Goal: Task Accomplishment & Management: Use online tool/utility

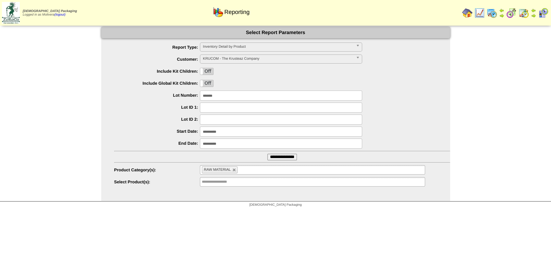
scroll to position [202, 0]
click at [489, 14] on img at bounding box center [492, 13] width 10 height 10
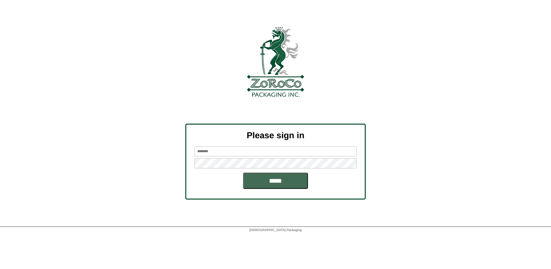
type input "********"
click at [273, 183] on input "*****" at bounding box center [275, 181] width 65 height 16
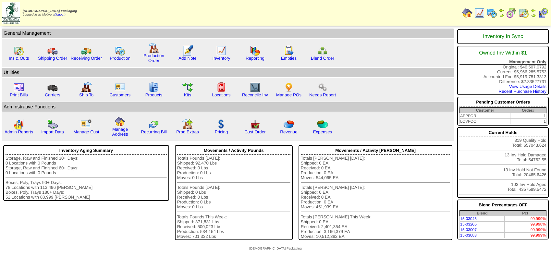
click at [123, 14] on td "Zoroco Packaging Logged in as Molivera (logout)" at bounding box center [71, 13] width 140 height 24
click at [493, 13] on img at bounding box center [492, 13] width 10 height 10
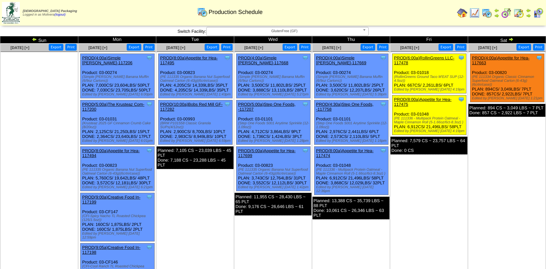
click at [510, 41] on img at bounding box center [510, 39] width 5 height 5
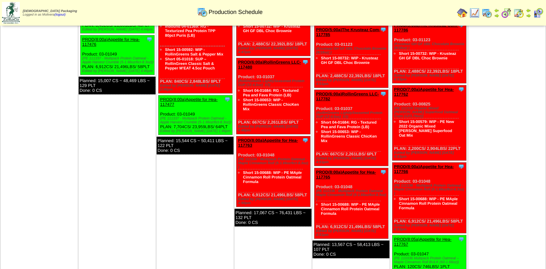
scroll to position [102, 0]
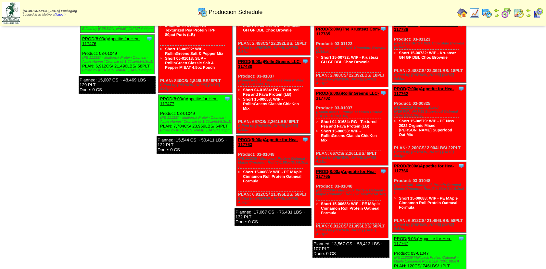
click at [519, 12] on img at bounding box center [518, 13] width 10 height 10
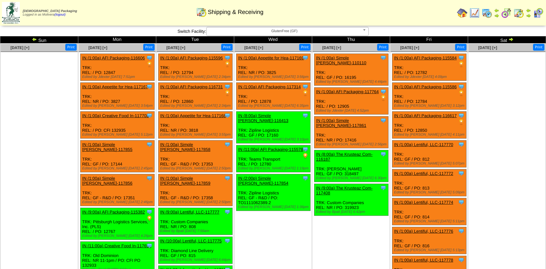
click at [33, 39] on img at bounding box center [34, 39] width 5 height 5
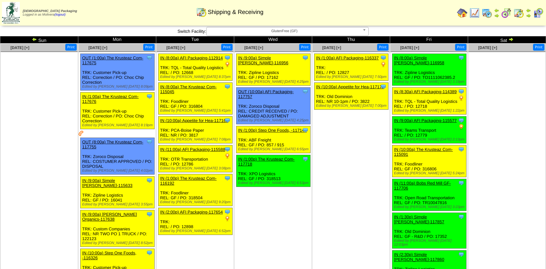
click at [512, 40] on img at bounding box center [510, 39] width 5 height 5
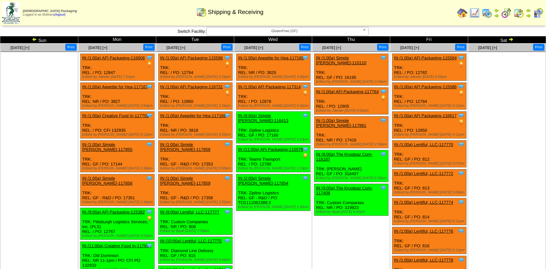
click at [36, 38] on img at bounding box center [34, 39] width 5 height 5
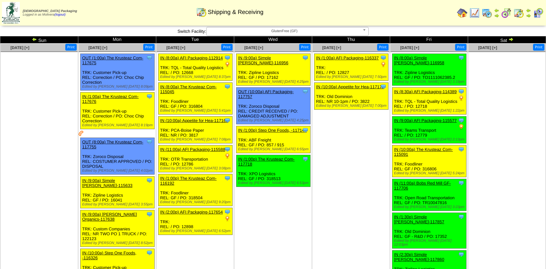
click at [512, 39] on img at bounding box center [510, 39] width 5 height 5
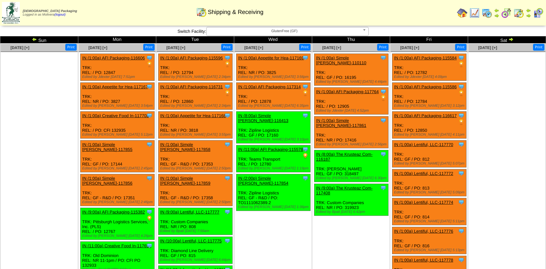
click at [35, 41] on img at bounding box center [34, 39] width 5 height 5
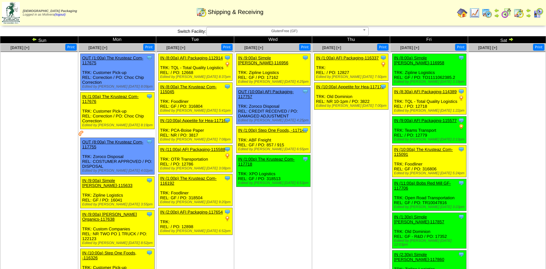
click at [487, 13] on img at bounding box center [487, 13] width 10 height 10
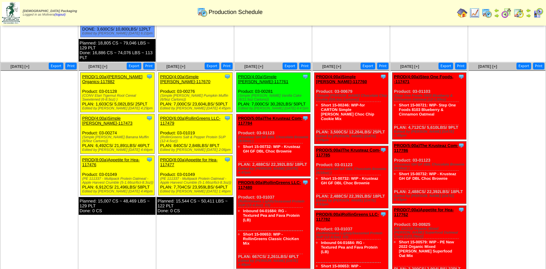
scroll to position [278, 0]
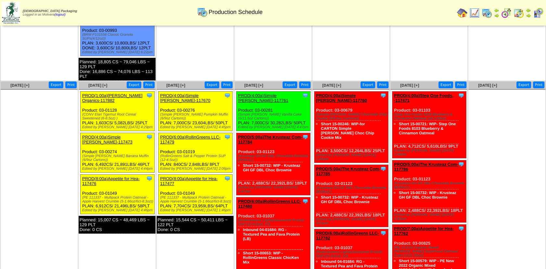
click at [507, 15] on img at bounding box center [506, 13] width 10 height 10
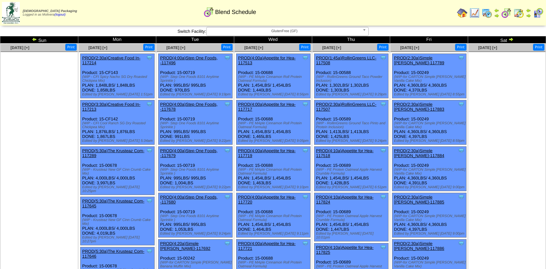
click at [509, 39] on img at bounding box center [510, 39] width 5 height 5
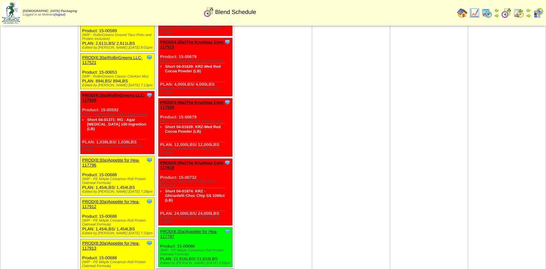
scroll to position [544, 0]
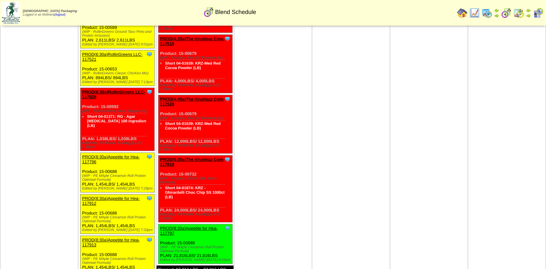
click at [473, 11] on img at bounding box center [474, 13] width 10 height 10
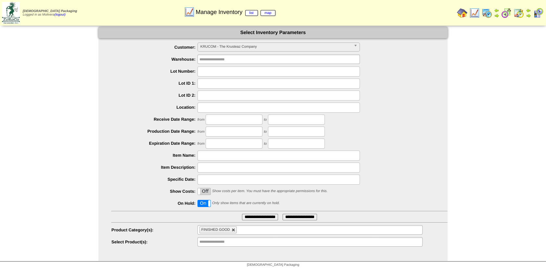
click at [233, 230] on link at bounding box center [234, 230] width 4 height 4
type input "**********"
click at [233, 230] on input "text" at bounding box center [220, 230] width 42 height 8
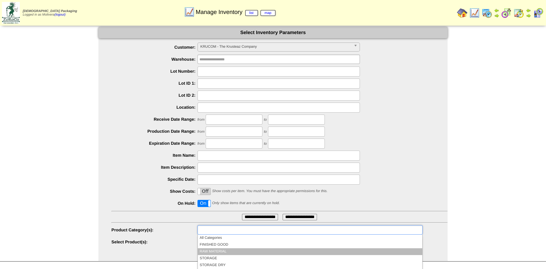
click at [218, 249] on li "RAW MATERIAL" at bounding box center [310, 251] width 224 height 7
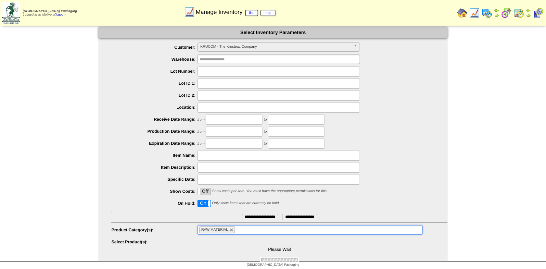
click at [244, 217] on input "**********" at bounding box center [260, 217] width 36 height 6
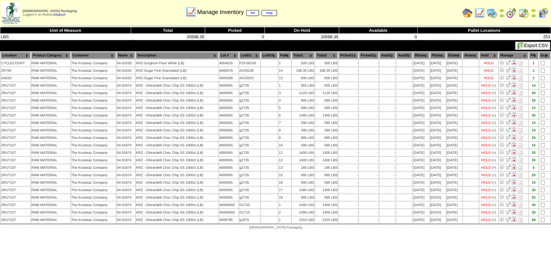
click at [482, 13] on img at bounding box center [480, 13] width 10 height 10
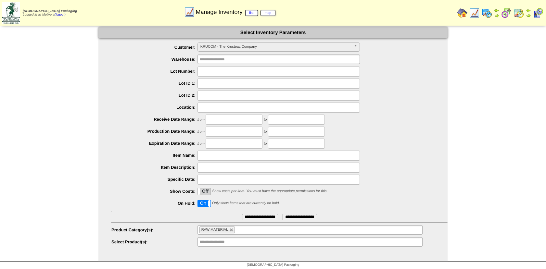
click at [209, 203] on span at bounding box center [210, 203] width 5 height 6
click at [487, 12] on img at bounding box center [487, 13] width 10 height 10
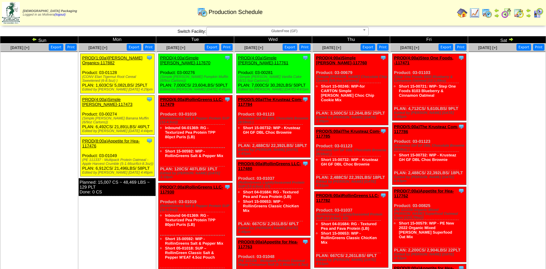
click at [33, 38] on img at bounding box center [34, 39] width 5 height 5
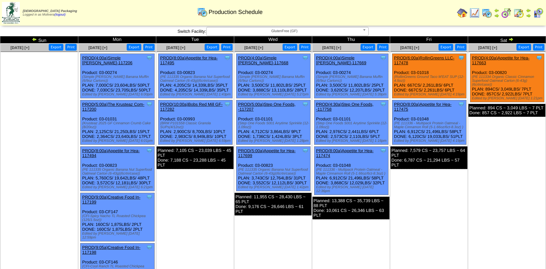
click at [519, 13] on img at bounding box center [518, 13] width 10 height 10
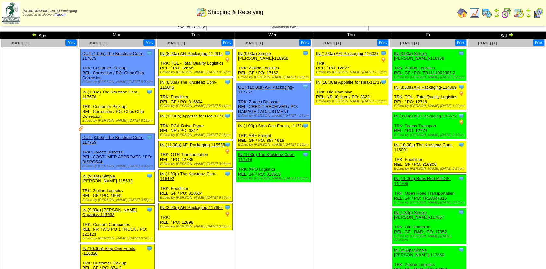
scroll to position [4, 0]
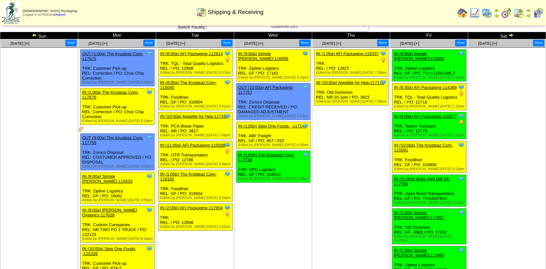
click at [512, 34] on img at bounding box center [510, 34] width 5 height 5
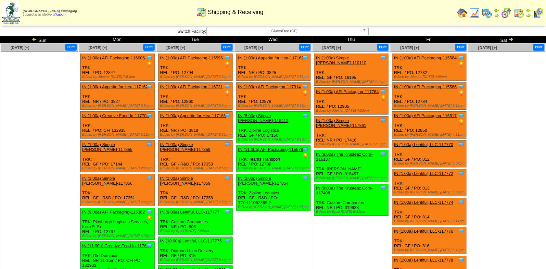
click at [34, 39] on img at bounding box center [34, 39] width 5 height 5
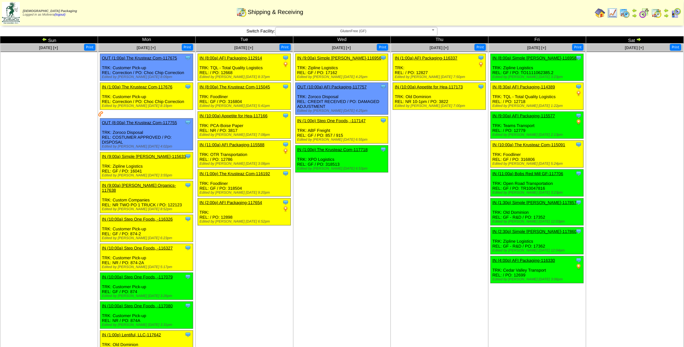
click at [246, 86] on link "IN (8:00a) The Krusteaz Com-115045" at bounding box center [235, 86] width 70 height 5
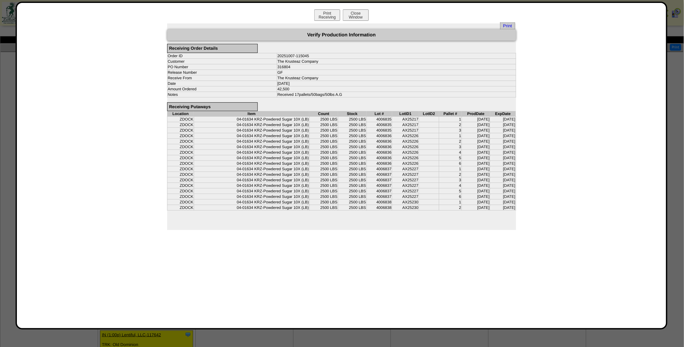
drag, startPoint x: 360, startPoint y: 13, endPoint x: 458, endPoint y: 11, distance: 97.8
click at [458, 11] on div "Print Receiving Close Window" at bounding box center [341, 15] width 636 height 13
click at [365, 17] on button "Close Window" at bounding box center [356, 14] width 26 height 11
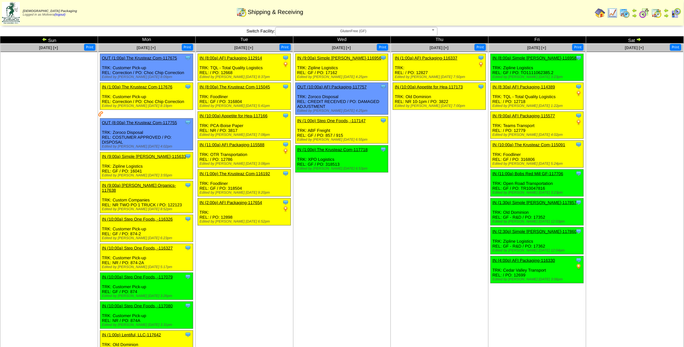
click at [640, 39] on img at bounding box center [638, 39] width 5 height 5
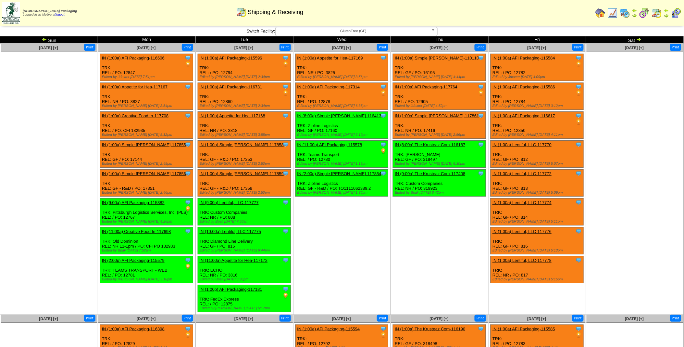
click at [645, 15] on img at bounding box center [644, 13] width 10 height 10
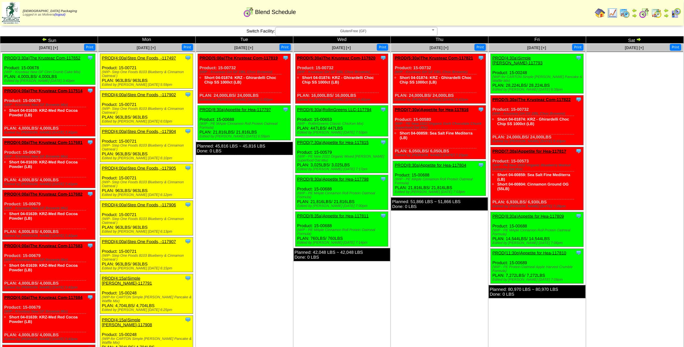
click at [132, 59] on link "PROD(4:00a)Step One Foods, -117497" at bounding box center [139, 58] width 74 height 5
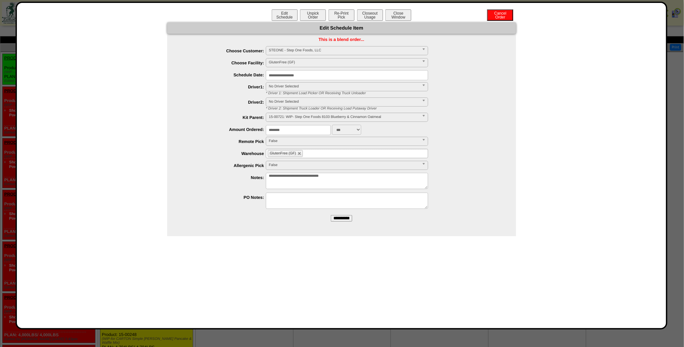
click at [328, 12] on div "Edit Schedule Unpick Order Re-Print Pick Closeout Usage Cancel Order Close Wind…" at bounding box center [341, 15] width 636 height 13
click at [329, 12] on button "Re-Print Pick" at bounding box center [342, 14] width 26 height 11
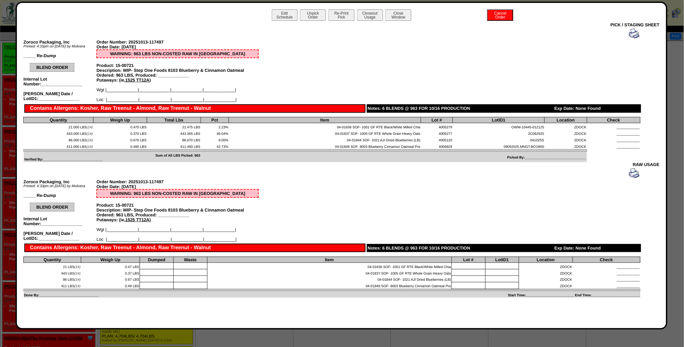
scroll to position [14, 0]
click at [340, 188] on div "Zoroco Packaging, Inc Printed: 4:33pm on 10/13/25 by Molivera _____ Re-Dump Ord…" at bounding box center [331, 233] width 617 height 130
click at [396, 13] on button "Close Window" at bounding box center [398, 14] width 26 height 11
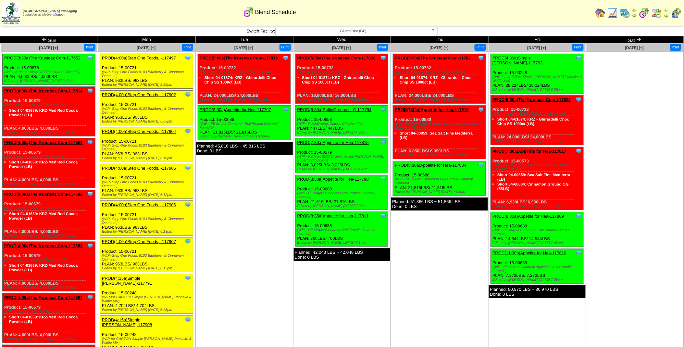
drag, startPoint x: 244, startPoint y: 57, endPoint x: 224, endPoint y: 188, distance: 132.0
click at [232, 57] on link "PROD(5:00a)The Krusteaz Com-117819" at bounding box center [239, 58] width 78 height 5
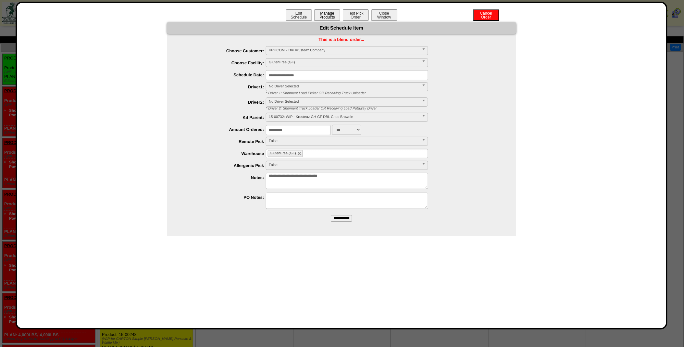
click at [327, 14] on button "Manage Products" at bounding box center [327, 14] width 26 height 11
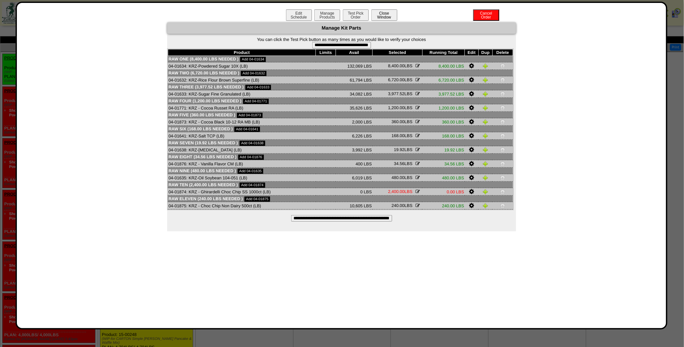
click at [390, 15] on button "Close Window" at bounding box center [385, 14] width 26 height 11
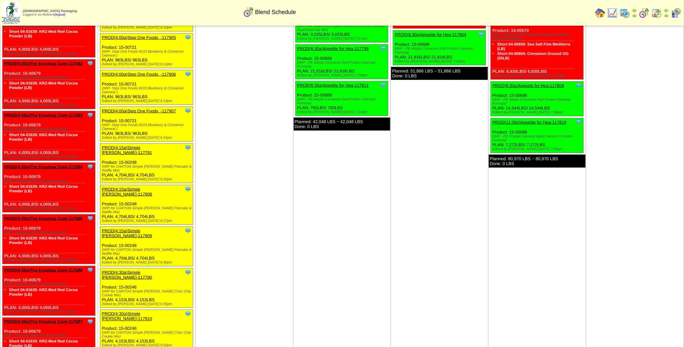
scroll to position [131, 0]
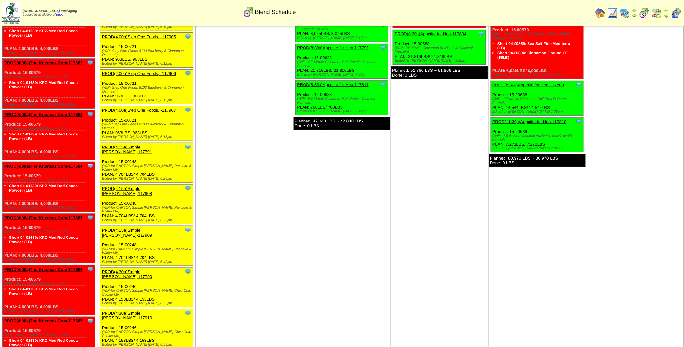
click at [139, 186] on link "PROD(4:15a)Simple [PERSON_NAME]-117908" at bounding box center [127, 191] width 50 height 10
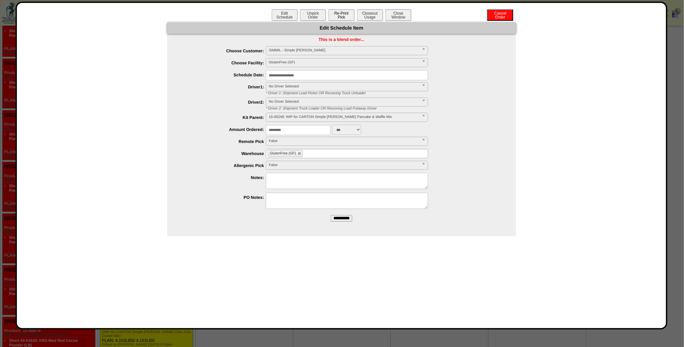
click at [343, 17] on button "Re-Print Pick" at bounding box center [342, 14] width 26 height 11
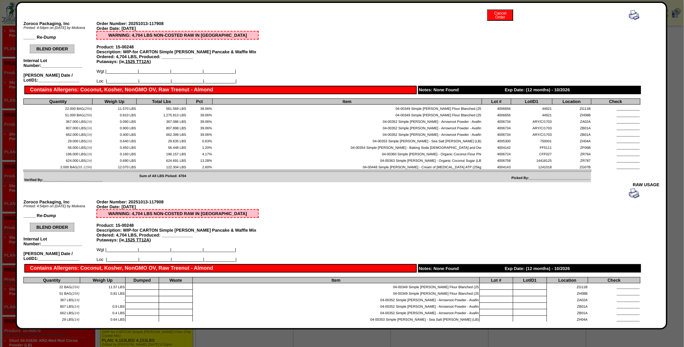
scroll to position [0, 0]
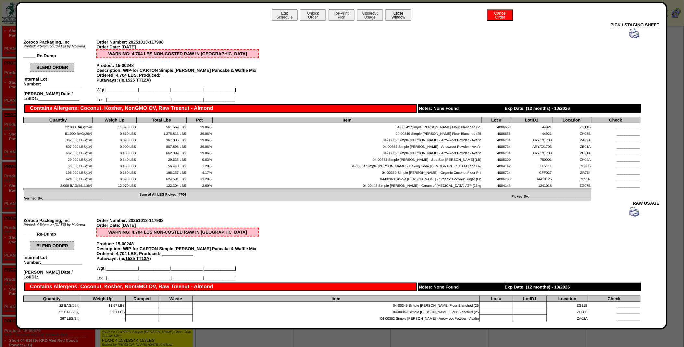
click at [390, 15] on button "Close Window" at bounding box center [398, 14] width 26 height 11
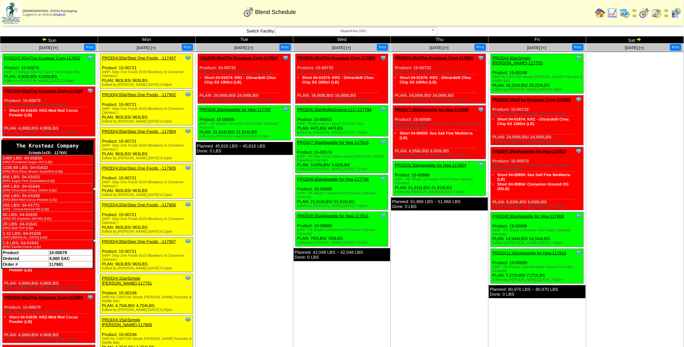
scroll to position [4, 0]
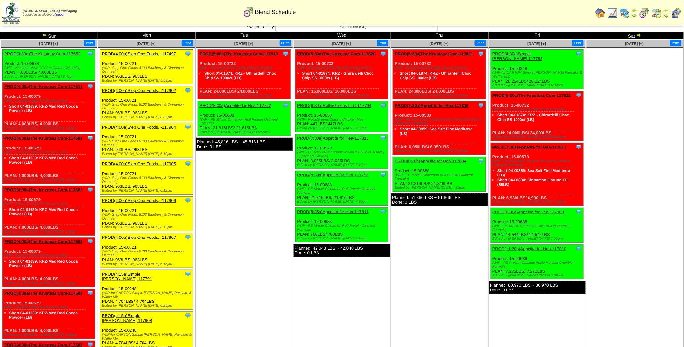
click at [37, 85] on link "PROD(4:00a)The Krusteaz Com-117514" at bounding box center [43, 86] width 78 height 5
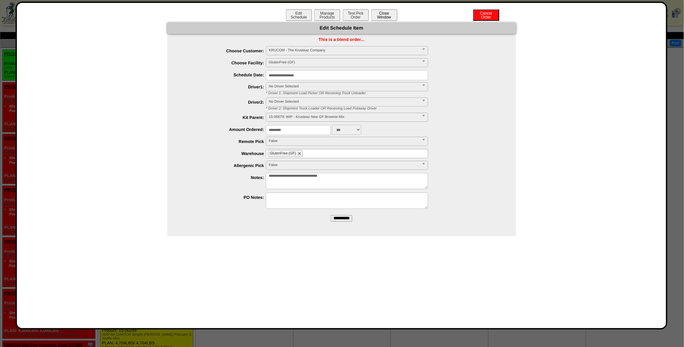
click at [388, 13] on button "Close Window" at bounding box center [385, 14] width 26 height 11
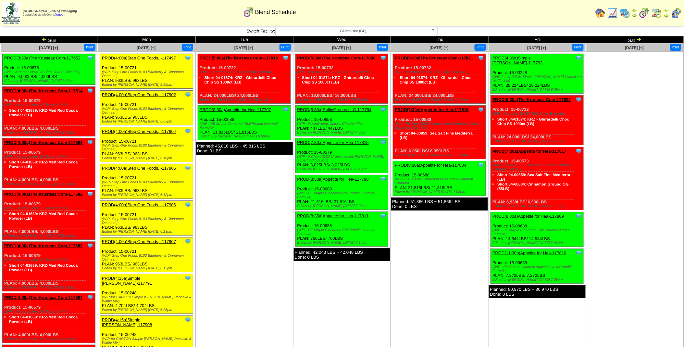
click at [44, 57] on link "PROD(3:30a)The Krusteaz Com-117652" at bounding box center [42, 58] width 76 height 5
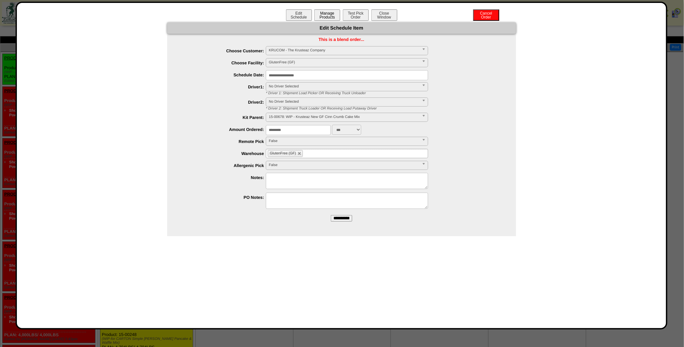
click at [331, 15] on button "Manage Products" at bounding box center [327, 14] width 26 height 11
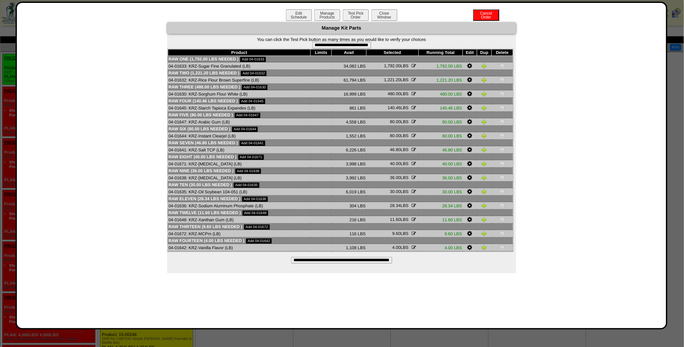
click at [344, 45] on input "**********" at bounding box center [341, 45] width 59 height 6
type input "**********"
click at [362, 17] on button "Pick Order" at bounding box center [370, 14] width 26 height 11
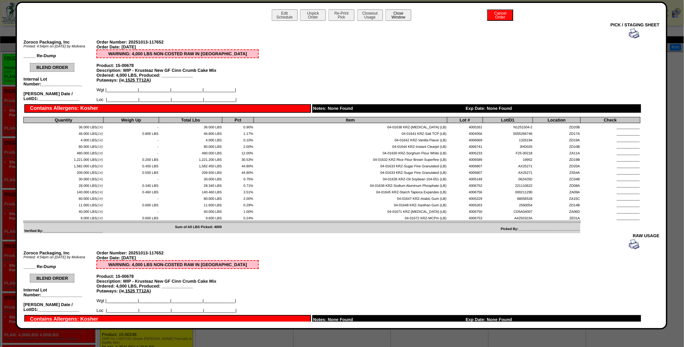
click at [401, 16] on button "Close Window" at bounding box center [398, 14] width 26 height 11
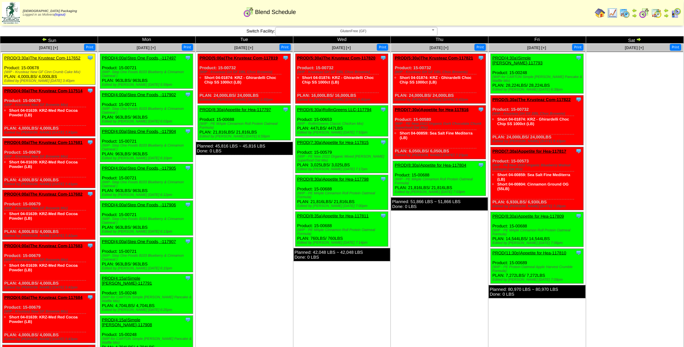
click at [625, 13] on img at bounding box center [625, 13] width 10 height 10
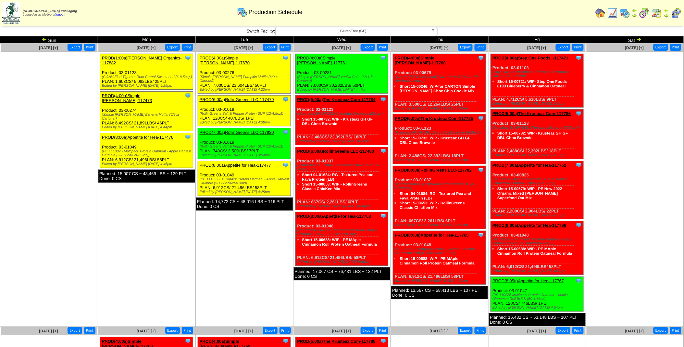
click at [44, 40] on img at bounding box center [44, 39] width 5 height 5
